Goal: Check status: Check status

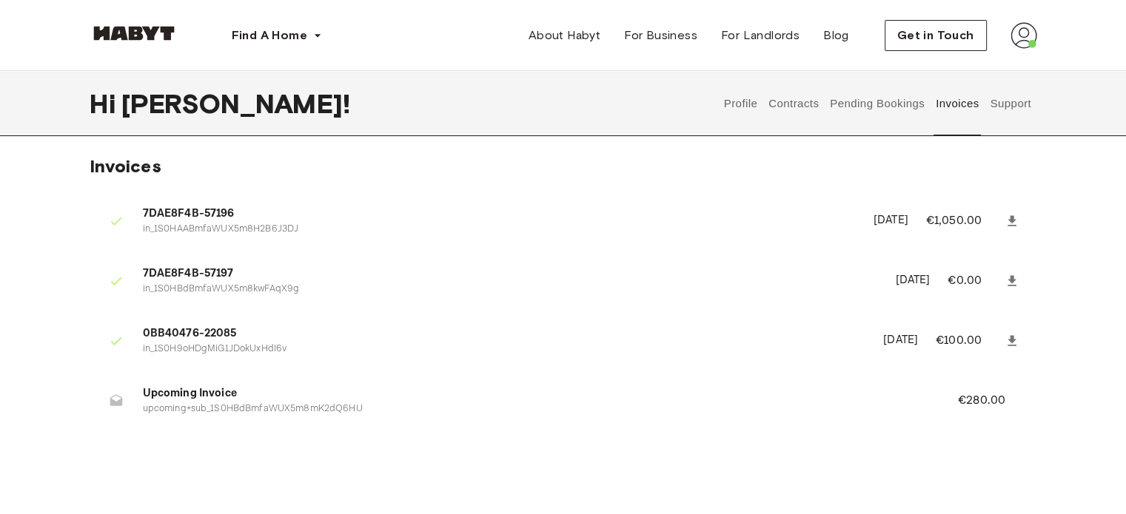
scroll to position [3, 0]
click at [794, 101] on button "Contracts" at bounding box center [794, 103] width 54 height 65
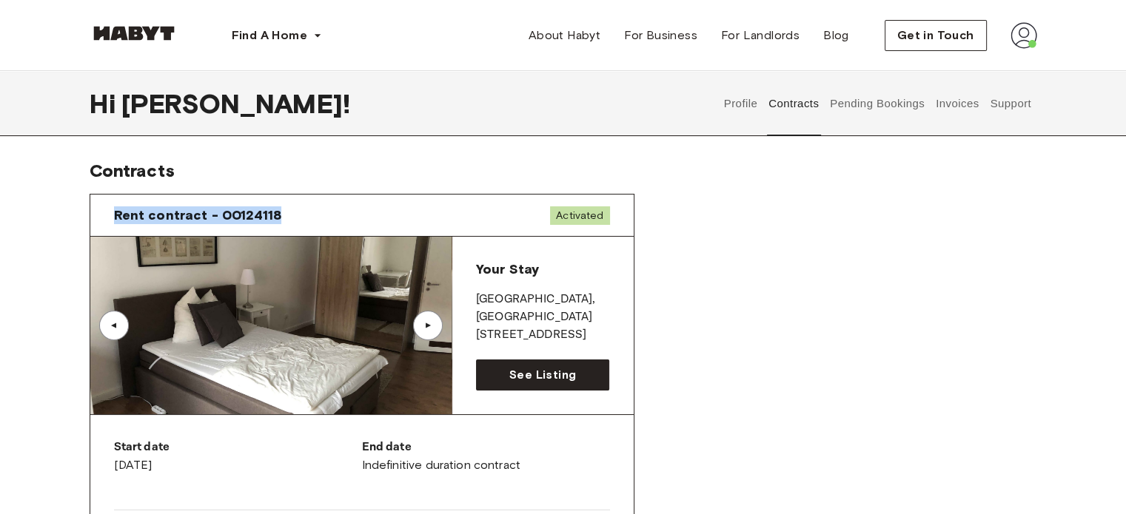
drag, startPoint x: 281, startPoint y: 212, endPoint x: 109, endPoint y: 232, distance: 173.0
click at [109, 232] on div "Rent contract - 00124118 Activated" at bounding box center [361, 216] width 543 height 42
copy span "Rent contract - 00124118"
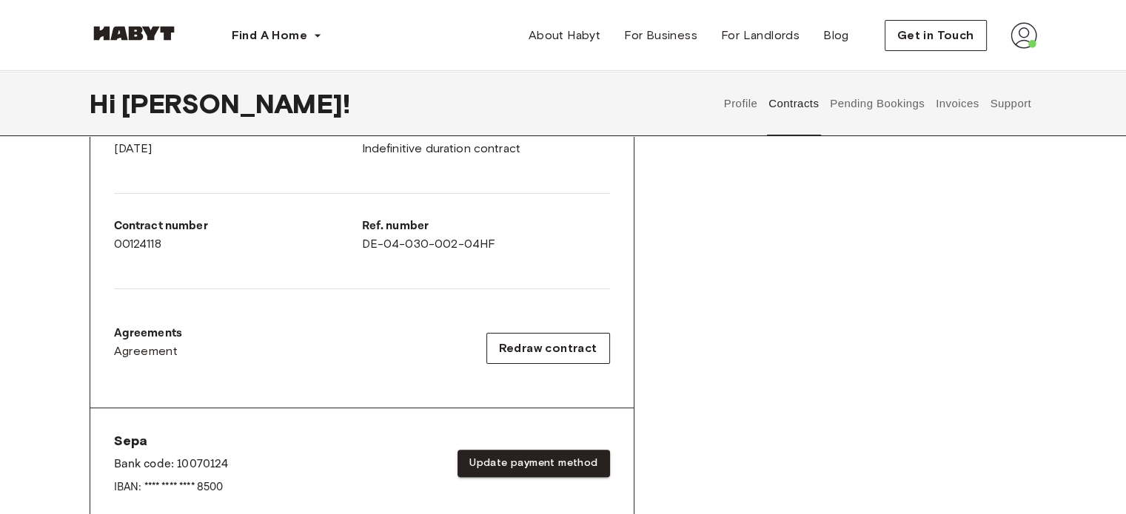
scroll to position [318, 0]
click at [361, 227] on p "Contract number" at bounding box center [238, 225] width 248 height 18
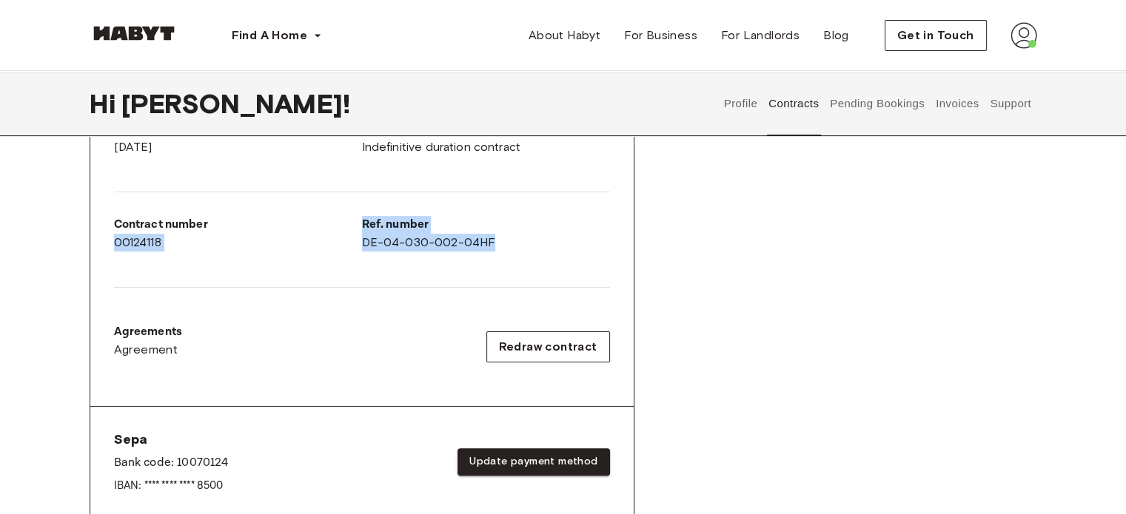
drag, startPoint x: 359, startPoint y: 211, endPoint x: 523, endPoint y: 241, distance: 166.4
click at [523, 241] on div "Start date [DATE] End date Indefinitive duration contract Contract number 00124…" at bounding box center [361, 252] width 543 height 310
click at [523, 241] on div "Ref. number DE-04-030-002-04HF" at bounding box center [486, 234] width 248 height 36
drag, startPoint x: 363, startPoint y: 222, endPoint x: 500, endPoint y: 240, distance: 137.4
click at [500, 240] on div "Ref. number DE-04-030-002-04HF" at bounding box center [486, 234] width 248 height 36
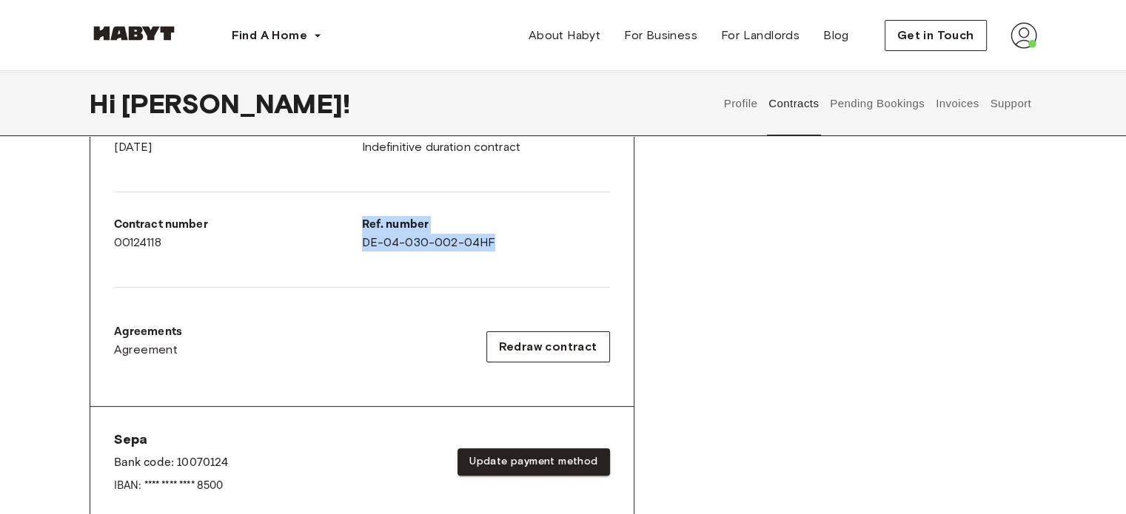
copy div "Ref. number DE-04-030-002-04HF"
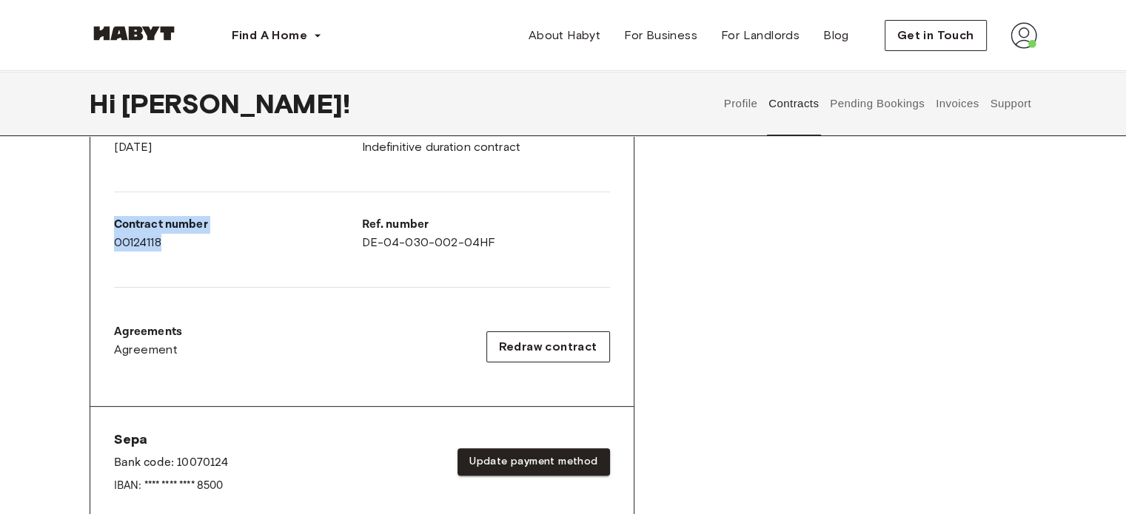
drag, startPoint x: 166, startPoint y: 239, endPoint x: 108, endPoint y: 219, distance: 61.1
click at [108, 219] on div "Start date [DATE] End date Indefinitive duration contract Contract number 00124…" at bounding box center [361, 252] width 543 height 310
copy div "Contract number 00124118"
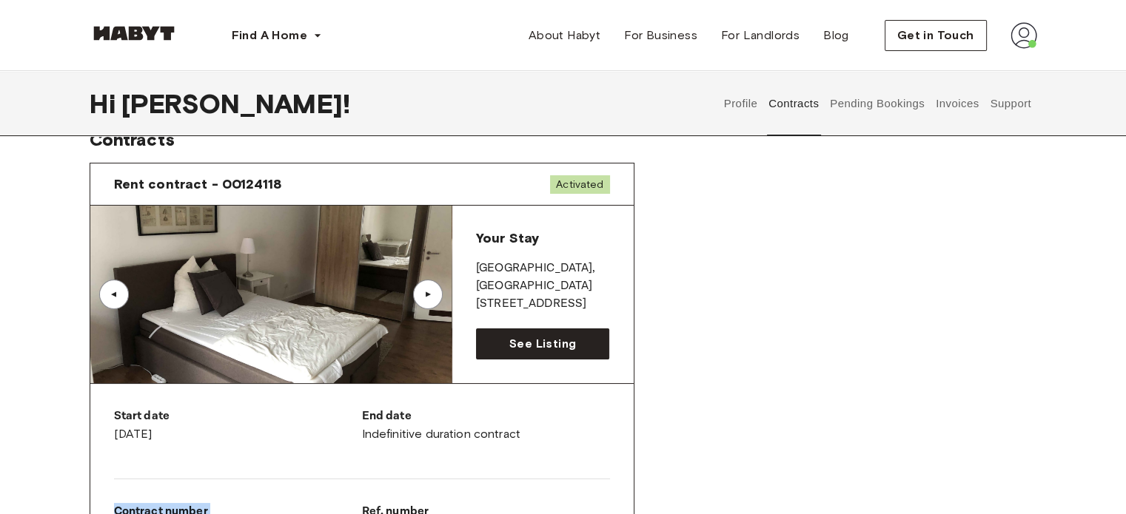
scroll to position [0, 0]
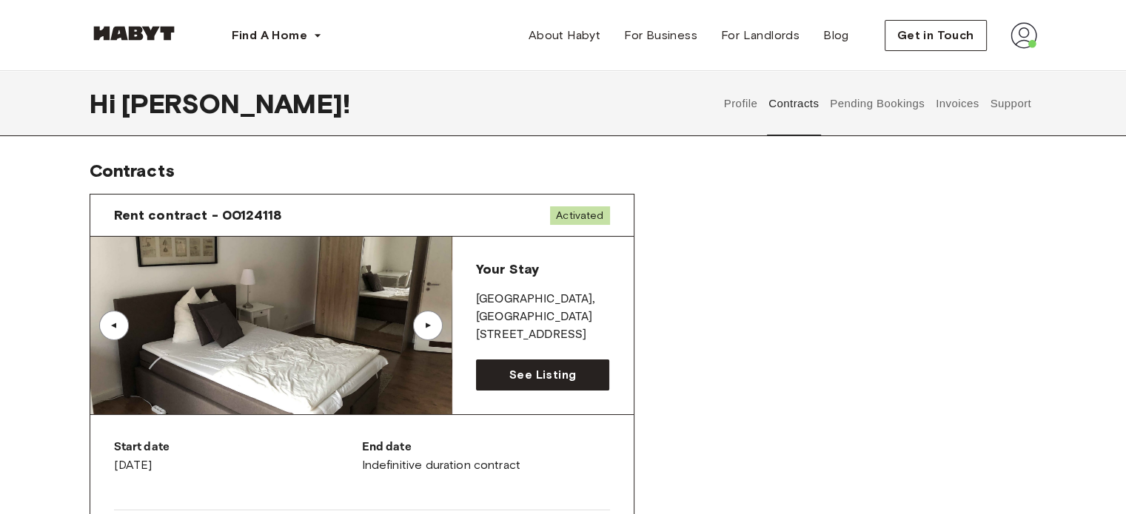
drag, startPoint x: 876, startPoint y: 96, endPoint x: 886, endPoint y: 100, distance: 10.3
click at [886, 100] on button "Pending Bookings" at bounding box center [877, 103] width 98 height 65
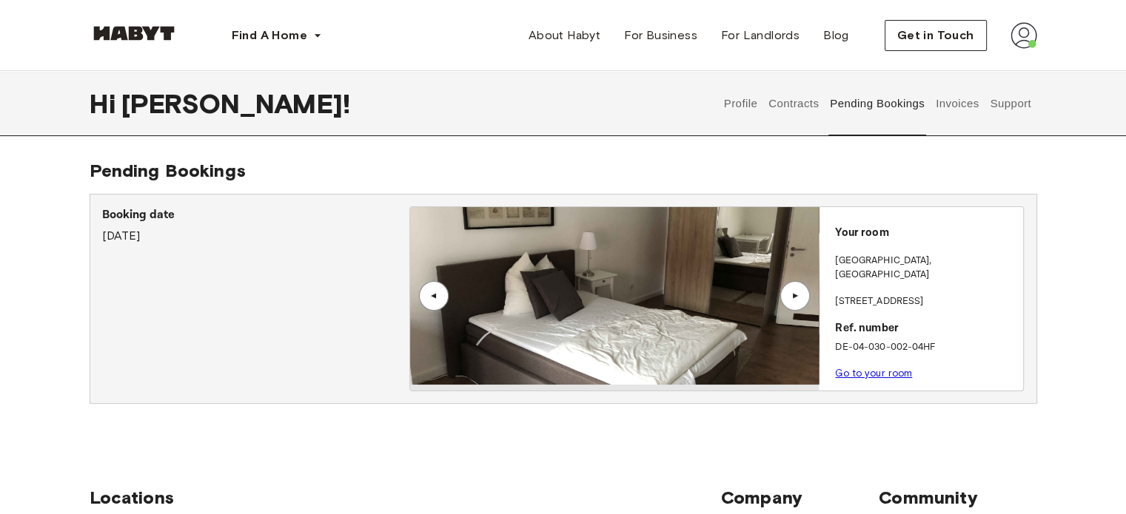
click at [962, 104] on button "Invoices" at bounding box center [956, 103] width 47 height 65
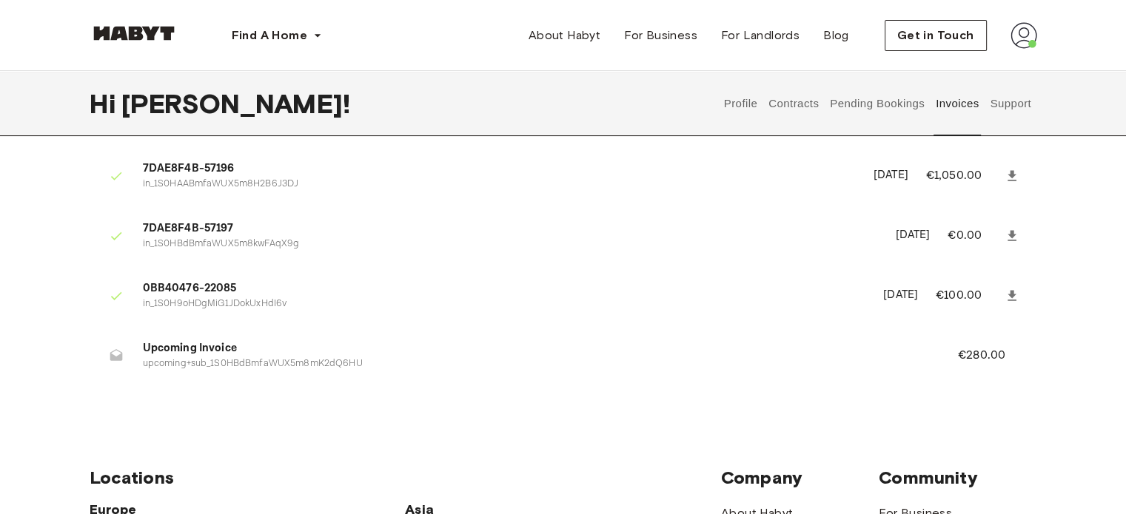
scroll to position [50, 0]
